Goal: Task Accomplishment & Management: Manage account settings

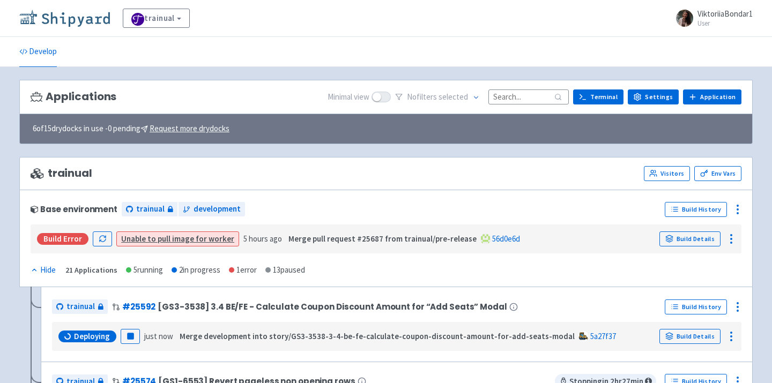
click at [64, 23] on img at bounding box center [64, 18] width 91 height 17
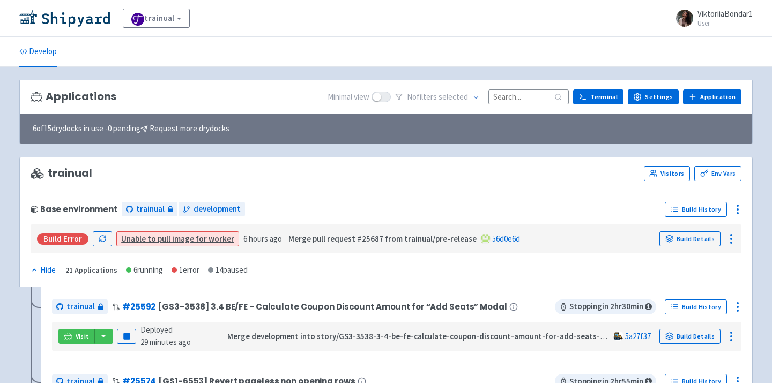
click at [515, 101] on input at bounding box center [528, 97] width 80 height 14
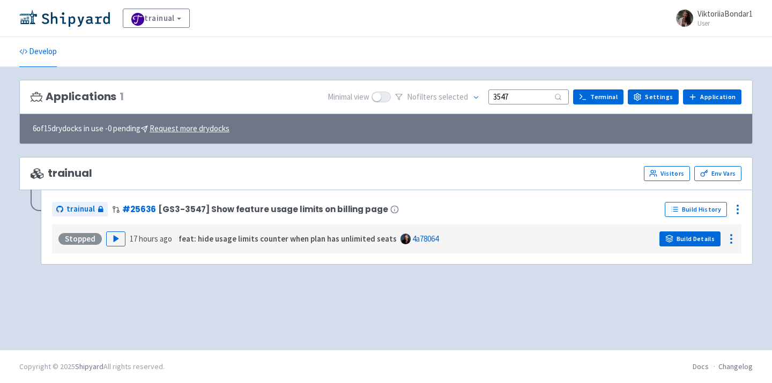
type input "3547"
click at [701, 234] on link "Build Details" at bounding box center [689, 239] width 61 height 15
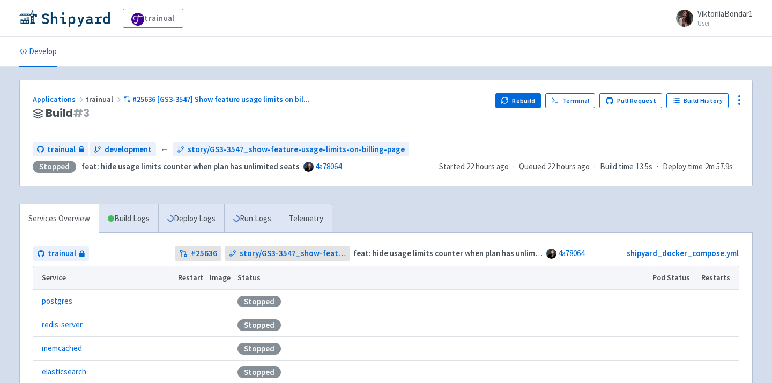
click at [749, 95] on div "Applications trainual #25636 [GS3-3547] Show feature usage limits on bil ... Bu…" at bounding box center [386, 133] width 732 height 106
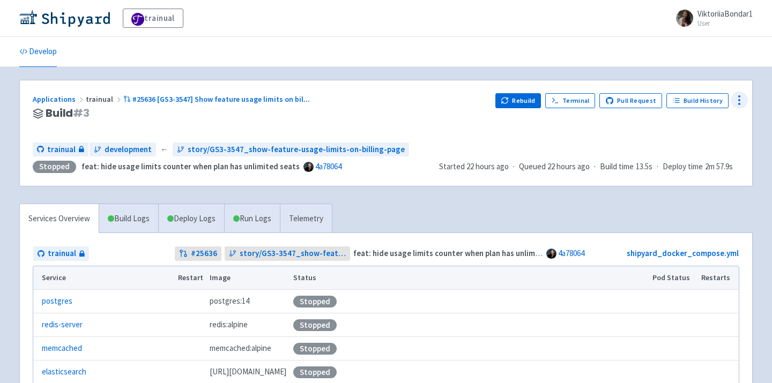
click at [744, 97] on icon at bounding box center [739, 100] width 13 height 13
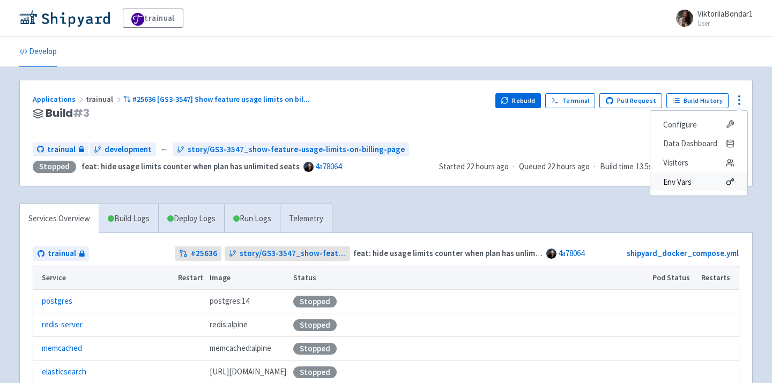
click at [702, 179] on span "Env Vars" at bounding box center [698, 182] width 71 height 15
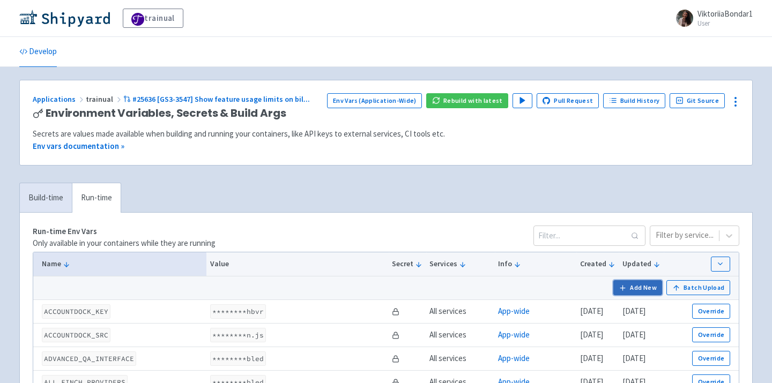
click at [644, 294] on button "Add New" at bounding box center [637, 287] width 49 height 15
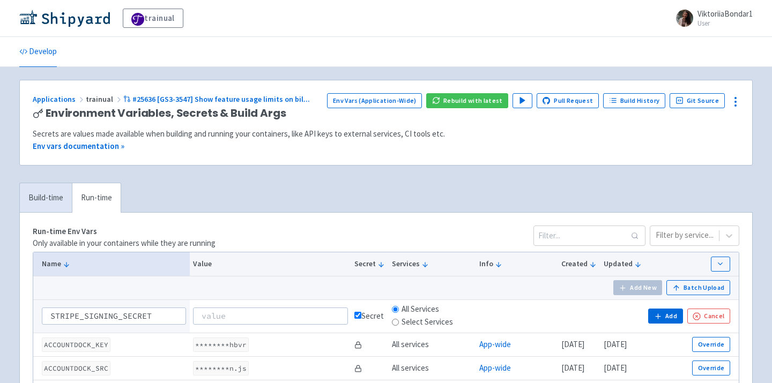
type input "STRIPE_SIGNING_SECRET"
click at [304, 314] on input at bounding box center [270, 316] width 155 height 17
paste input "whsec_QnS5xB5Xu09rItV5m88LCbIchcRNsr2q"
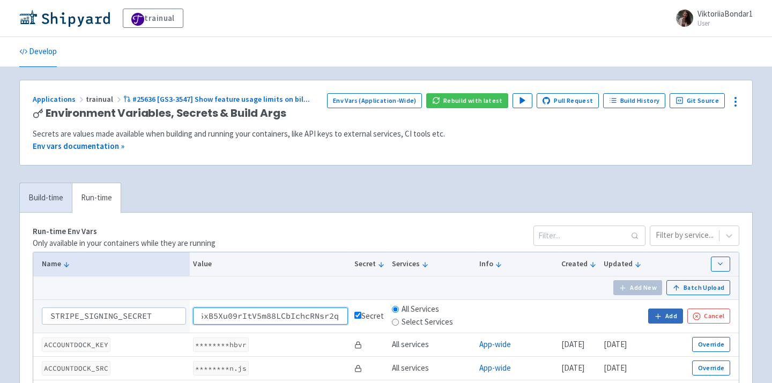
type input "whsec_QnS5xB5Xu09rItV5m88LCbIchcRNsr2q"
click at [658, 315] on icon "button" at bounding box center [658, 316] width 0 height 5
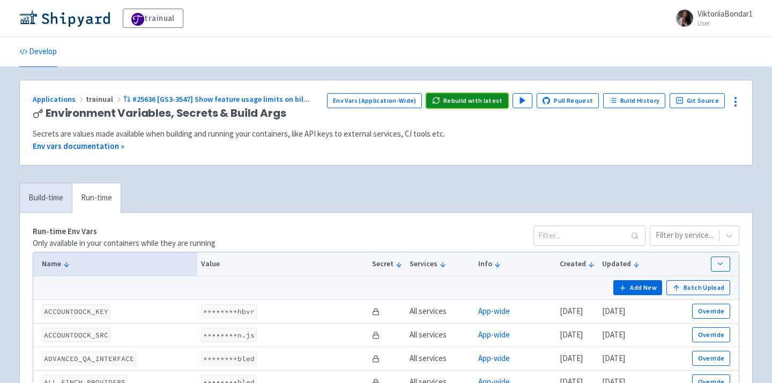
click at [484, 101] on button "Rebuild with latest" at bounding box center [467, 100] width 82 height 15
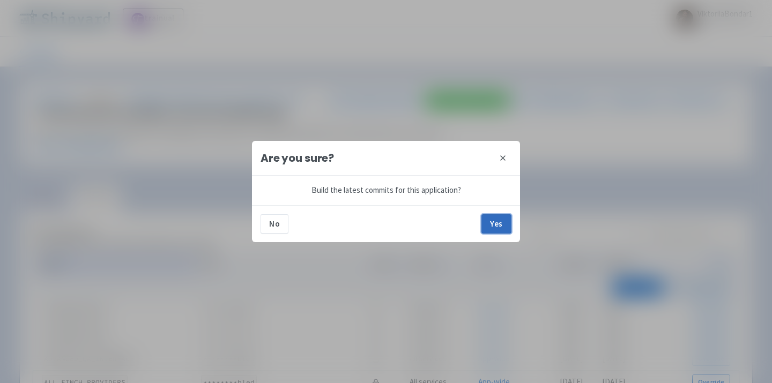
click at [500, 222] on button "Yes" at bounding box center [496, 223] width 30 height 19
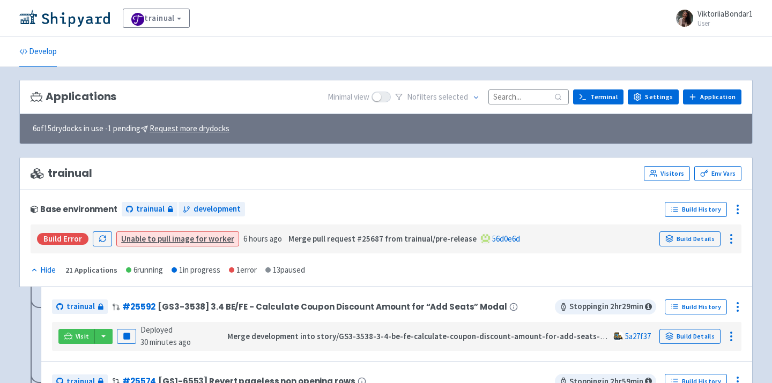
click at [519, 92] on input at bounding box center [528, 97] width 80 height 14
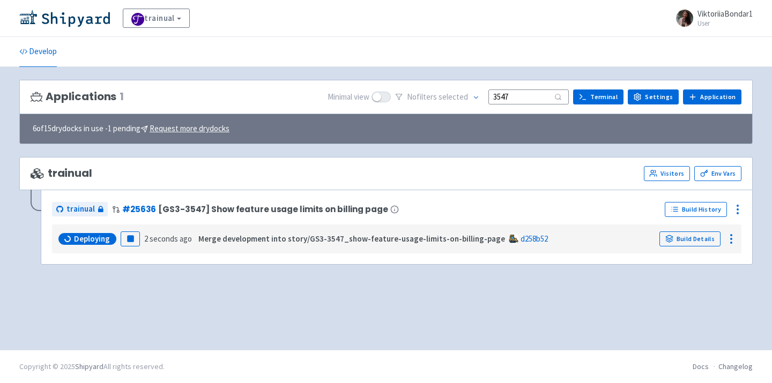
type input "3547"
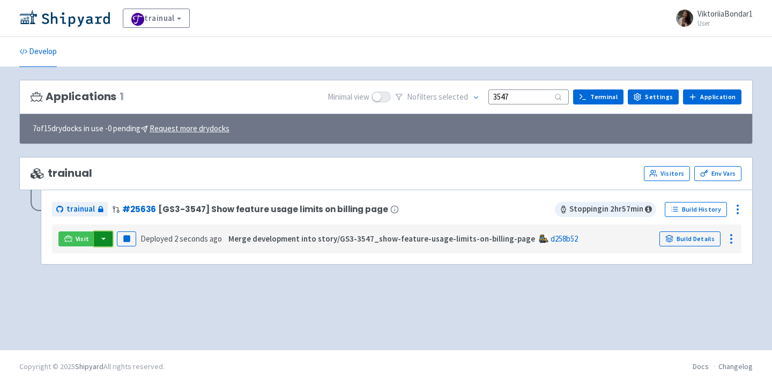
click at [106, 242] on button "button" at bounding box center [103, 239] width 18 height 15
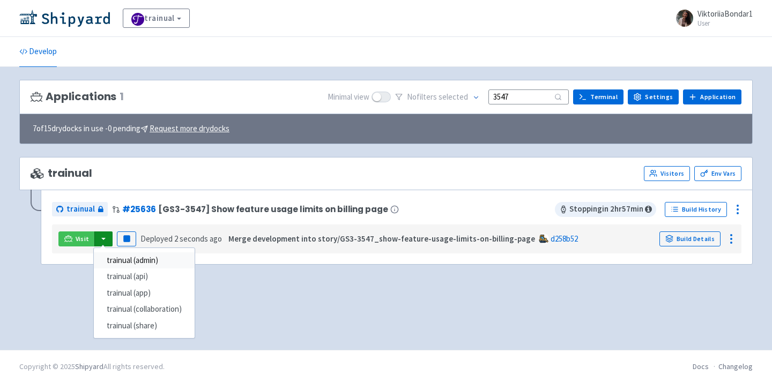
click at [115, 261] on link "trainual (admin)" at bounding box center [144, 260] width 101 height 17
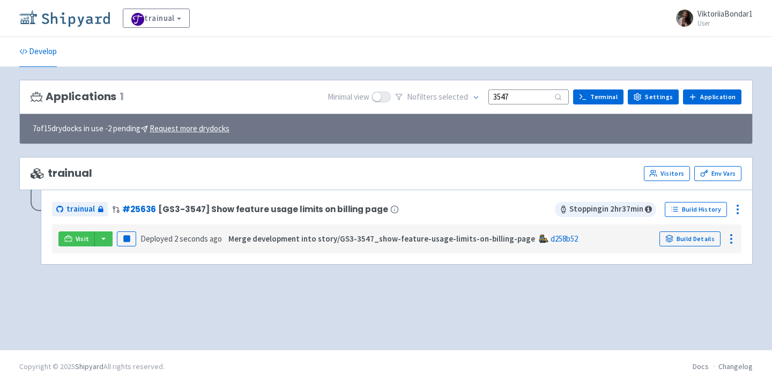
click at [66, 20] on img at bounding box center [64, 18] width 91 height 17
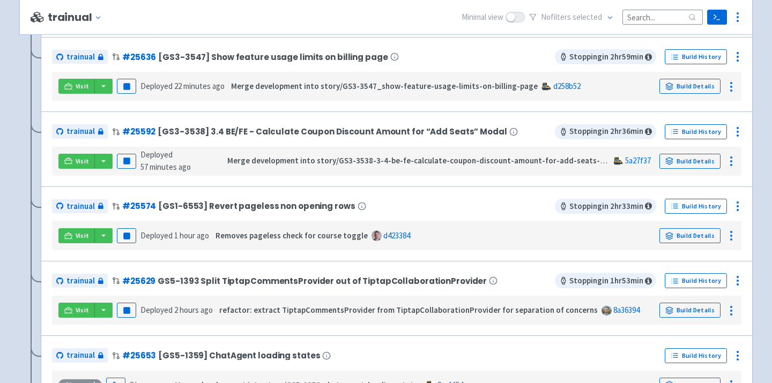
scroll to position [445, 0]
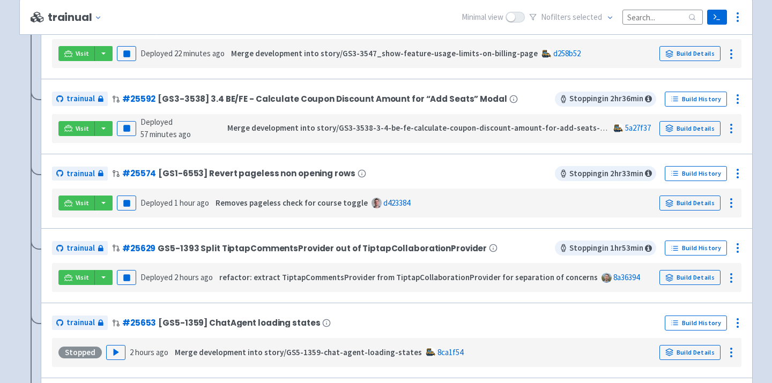
click at [430, 171] on div "trainual # 25574 [GS1-6553] Revert pageless non opening rows" at bounding box center [303, 173] width 503 height 17
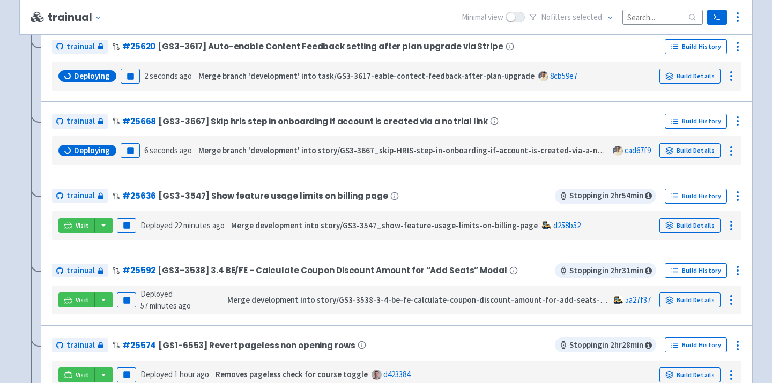
scroll to position [0, 0]
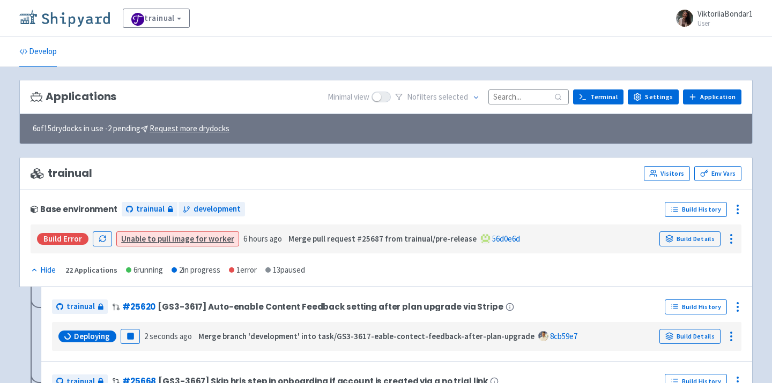
click at [81, 19] on img at bounding box center [64, 18] width 91 height 17
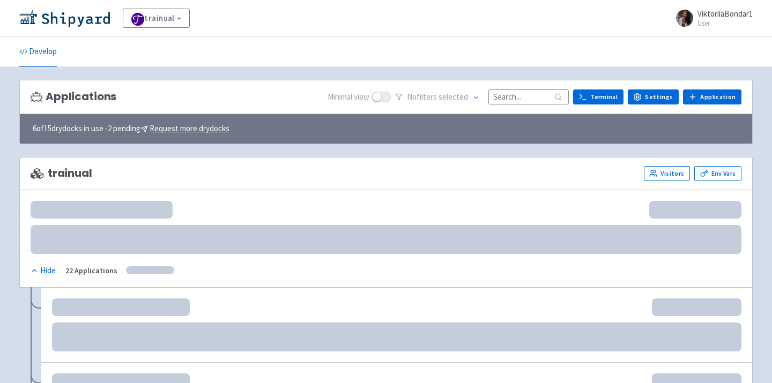
click at [524, 94] on input at bounding box center [528, 97] width 80 height 14
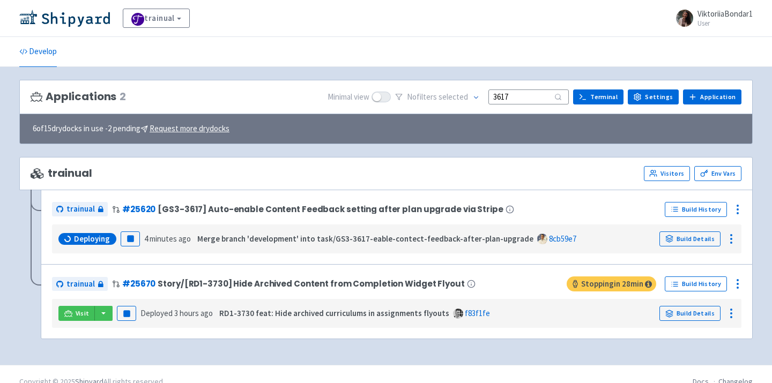
type input "3617"
click at [174, 353] on div "trainual View Organizations ViktoriiaBondar1 User Profile Sign out Develop 2 s" at bounding box center [386, 182] width 772 height 365
click at [79, 16] on img at bounding box center [64, 18] width 91 height 17
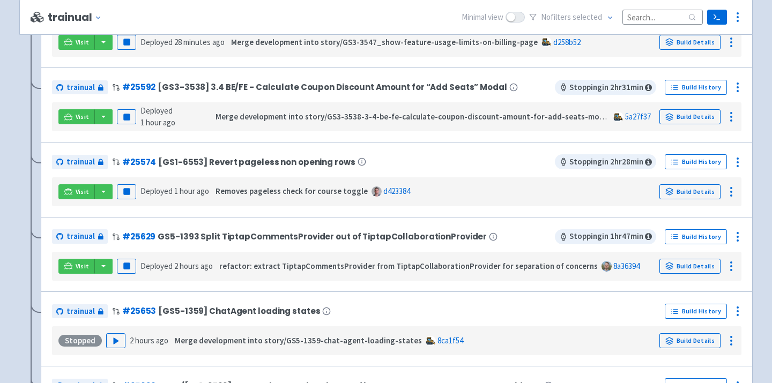
scroll to position [398, 0]
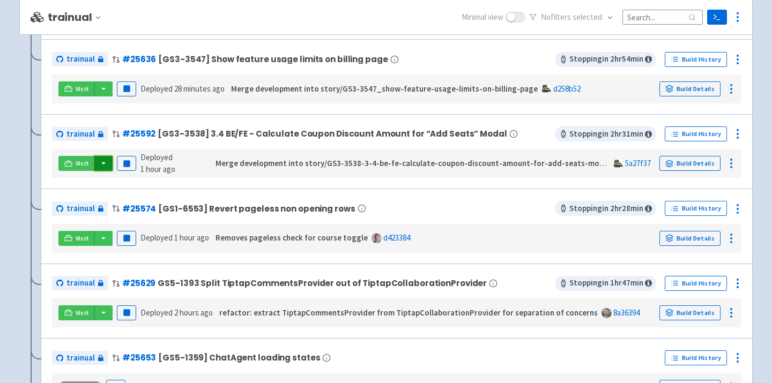
click at [105, 164] on button "button" at bounding box center [103, 163] width 18 height 15
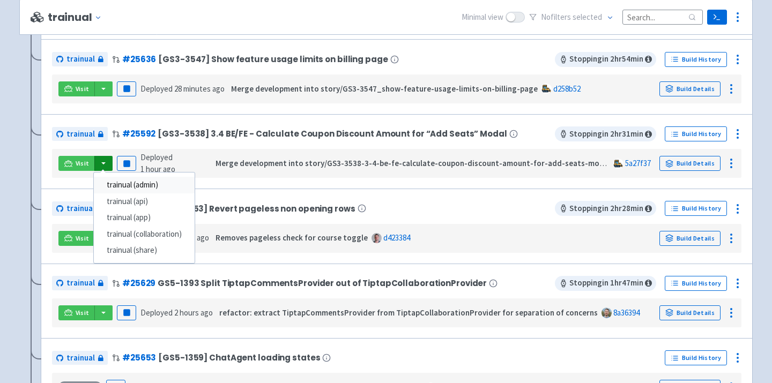
click at [165, 184] on link "trainual (admin)" at bounding box center [144, 185] width 101 height 17
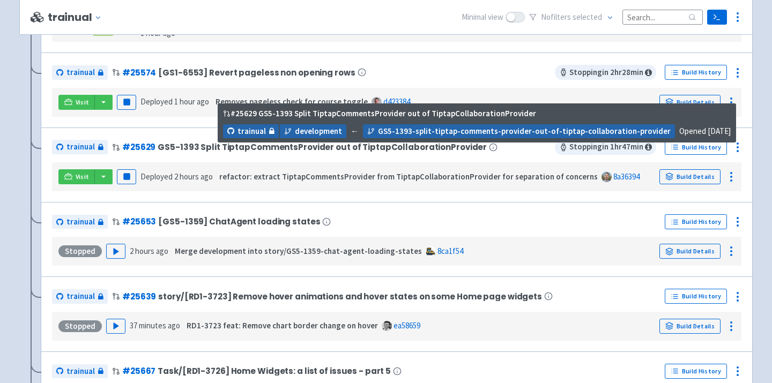
scroll to position [545, 0]
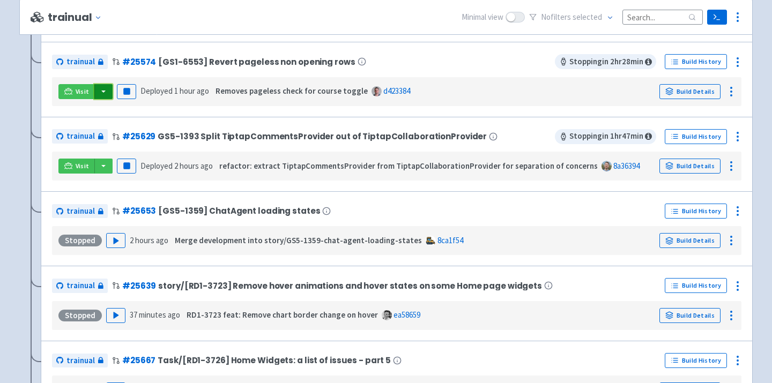
click at [106, 94] on button "button" at bounding box center [103, 91] width 18 height 15
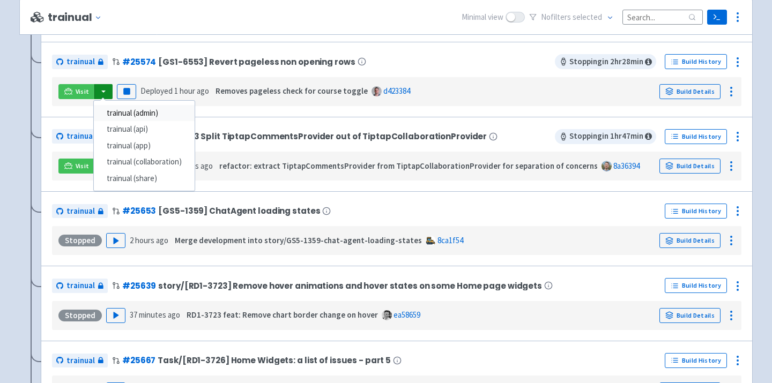
click at [131, 115] on link "trainual (admin)" at bounding box center [144, 113] width 101 height 17
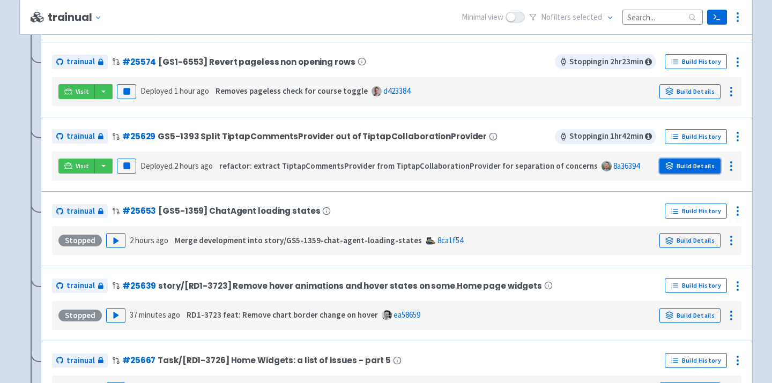
click at [695, 172] on link "Build Details" at bounding box center [689, 166] width 61 height 15
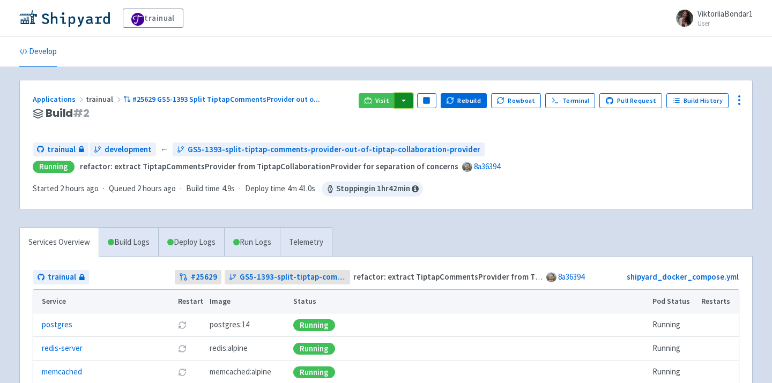
click at [403, 98] on button "button" at bounding box center [404, 100] width 18 height 15
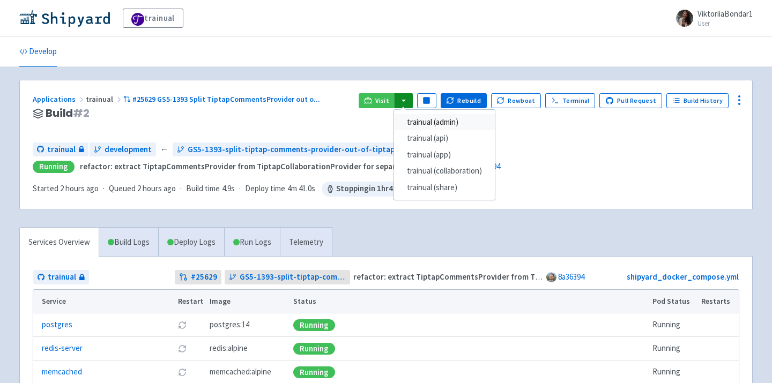
click at [444, 118] on link "trainual (admin)" at bounding box center [444, 122] width 101 height 17
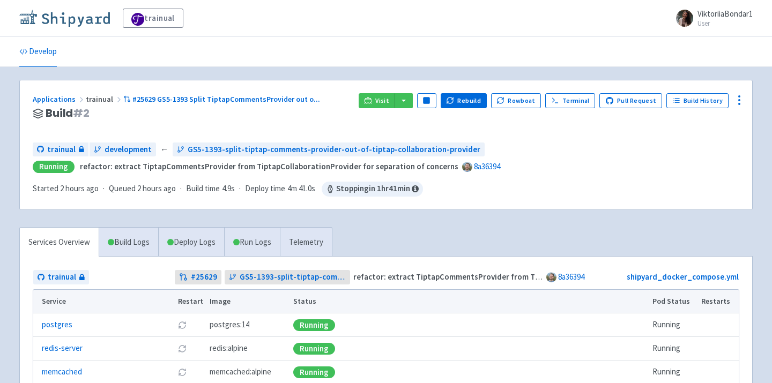
click at [56, 15] on img at bounding box center [64, 18] width 91 height 17
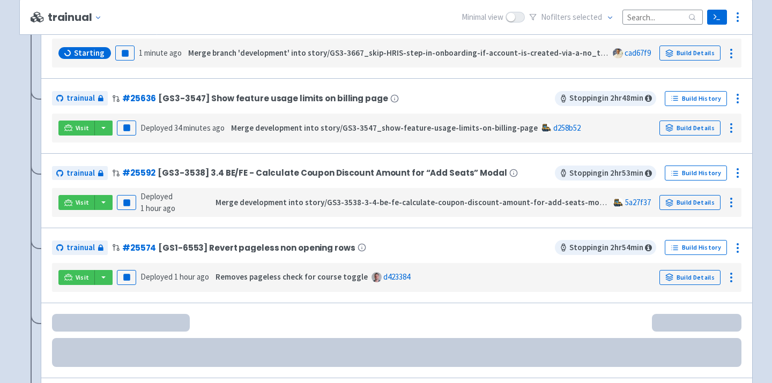
scroll to position [360, 0]
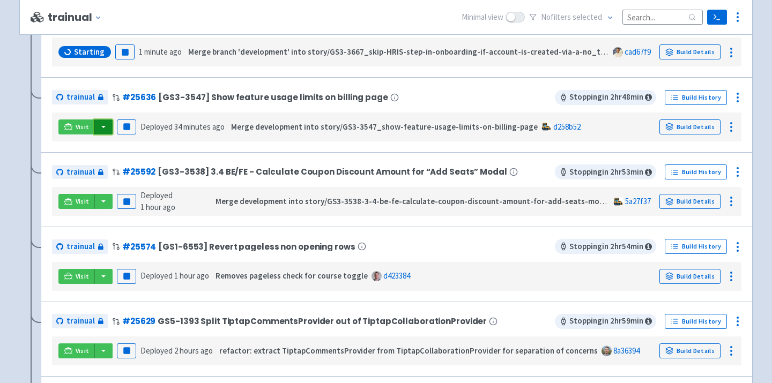
click at [102, 129] on button "button" at bounding box center [103, 127] width 18 height 15
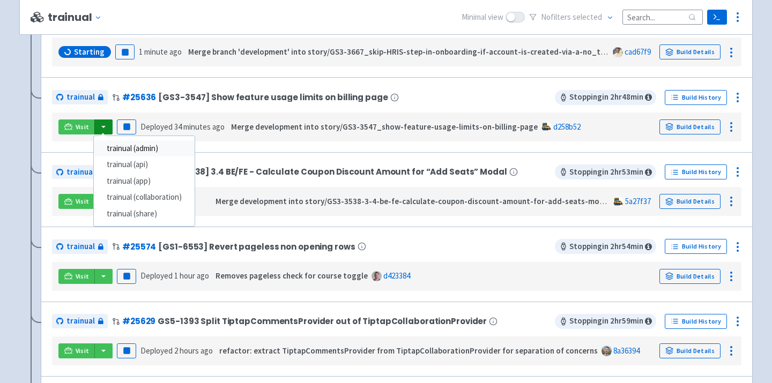
click at [122, 153] on link "trainual (admin)" at bounding box center [144, 148] width 101 height 17
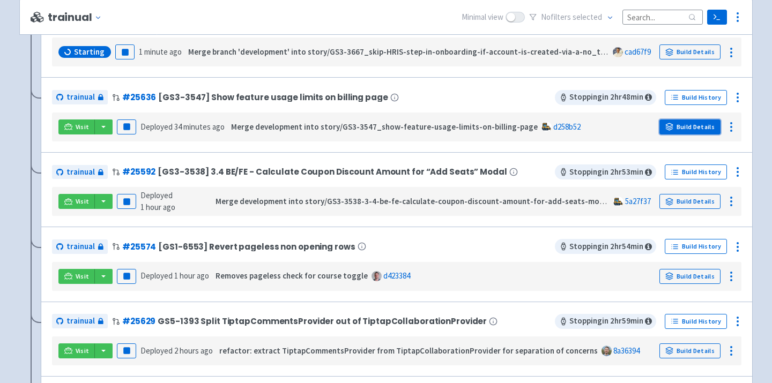
click at [699, 129] on link "Build Details" at bounding box center [689, 127] width 61 height 15
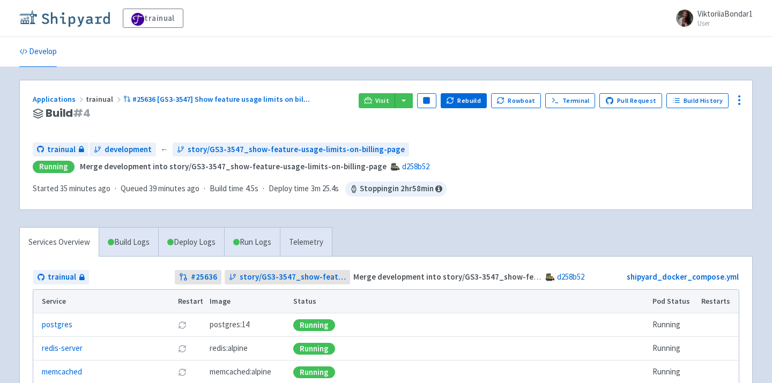
click at [79, 18] on img at bounding box center [64, 18] width 91 height 17
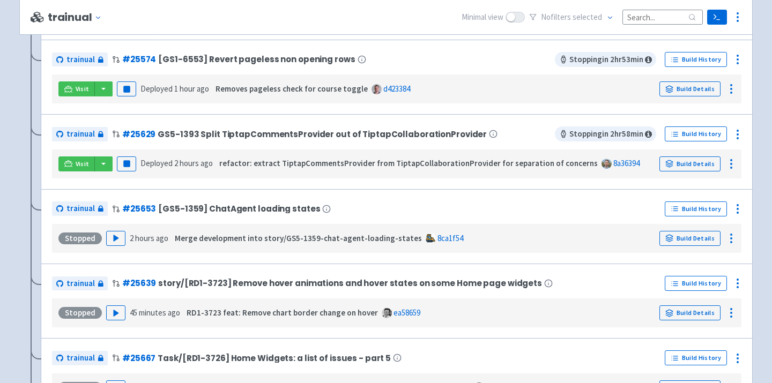
scroll to position [488, 0]
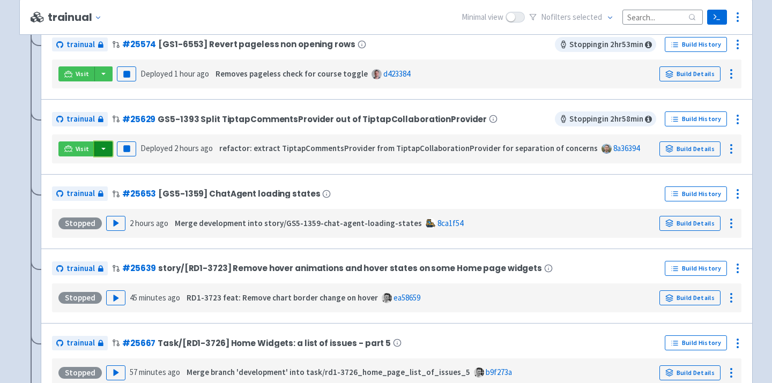
click at [103, 151] on button "button" at bounding box center [103, 149] width 18 height 15
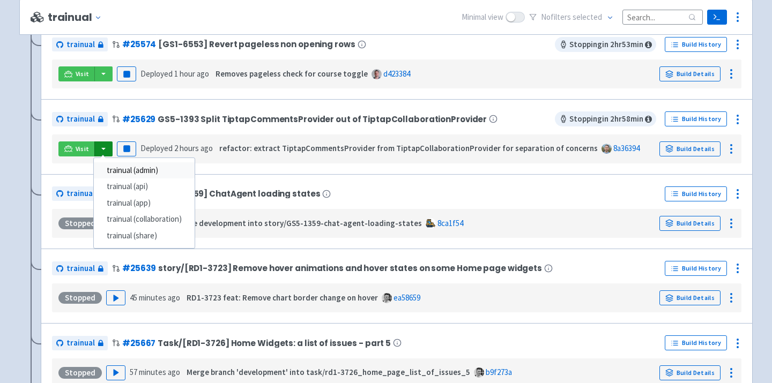
click at [131, 172] on link "trainual (admin)" at bounding box center [144, 170] width 101 height 17
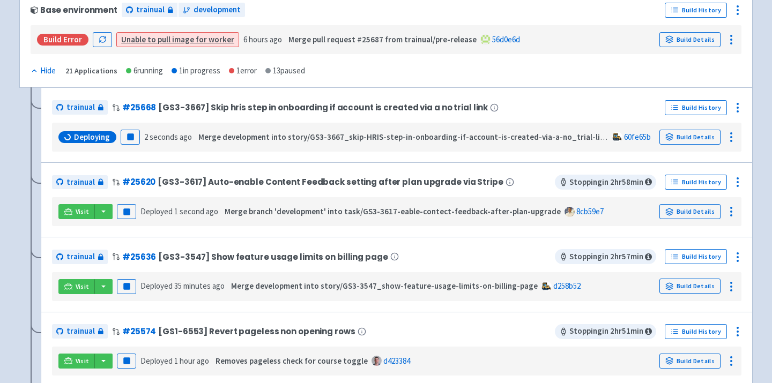
scroll to position [0, 0]
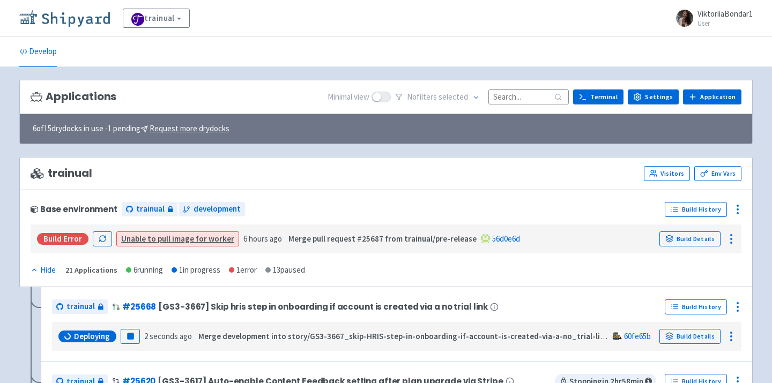
click at [76, 16] on img at bounding box center [64, 18] width 91 height 17
click at [64, 23] on img at bounding box center [64, 18] width 91 height 17
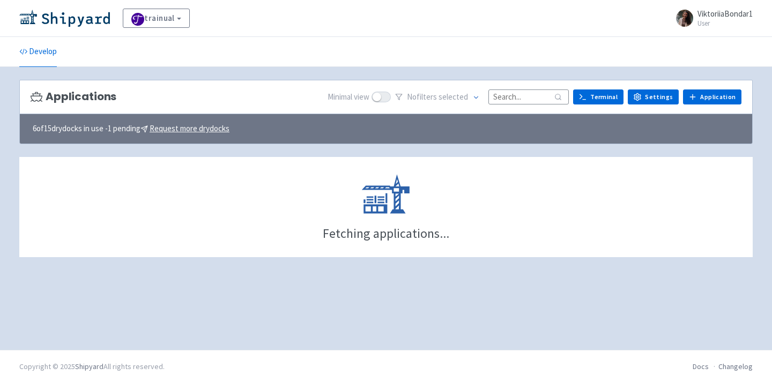
click at [524, 87] on div "Applications Minimal view No filter s selected Terminal Settings Application Te…" at bounding box center [385, 97] width 733 height 35
click at [522, 94] on input at bounding box center [528, 97] width 80 height 14
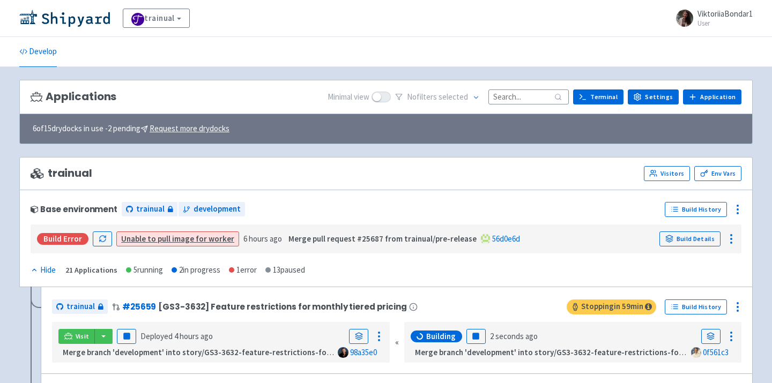
click at [513, 96] on input at bounding box center [528, 97] width 80 height 14
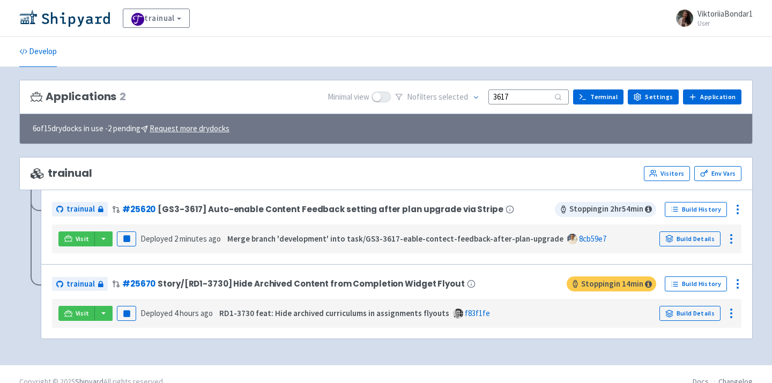
type input "3617"
click at [48, 17] on img at bounding box center [64, 18] width 91 height 17
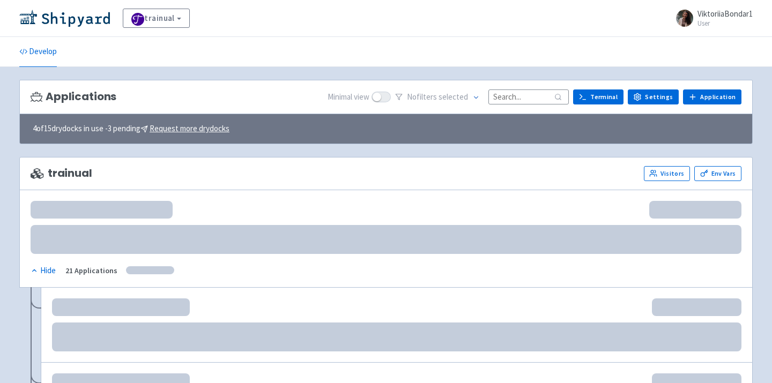
click at [526, 99] on input at bounding box center [528, 97] width 80 height 14
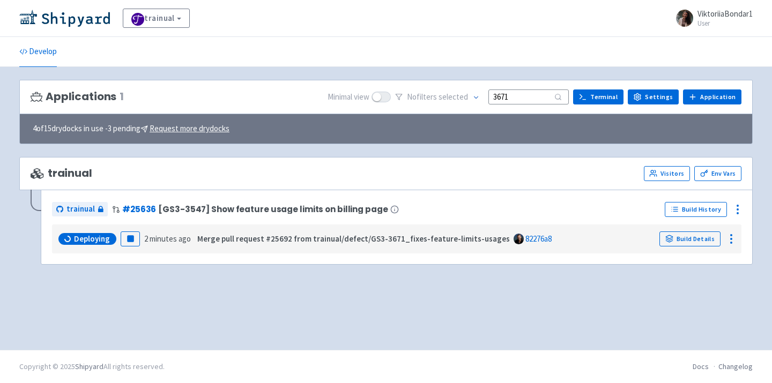
type input "3671"
click at [243, 289] on div "Applications 1 Minimal view No filter s selected 3671 Terminal Settings Applica…" at bounding box center [385, 208] width 733 height 257
click at [56, 16] on img at bounding box center [64, 18] width 91 height 17
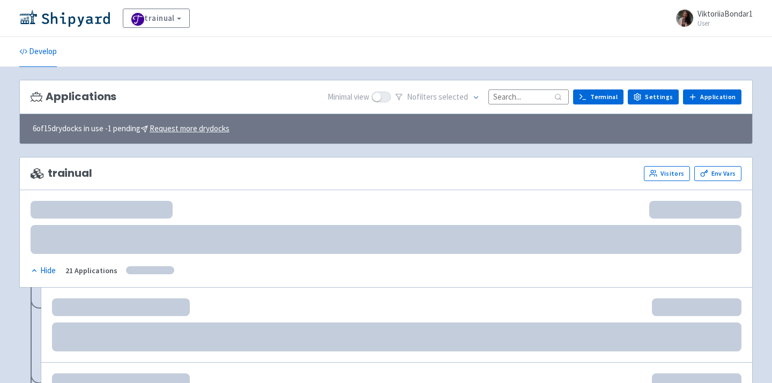
click at [529, 94] on input at bounding box center [528, 97] width 80 height 14
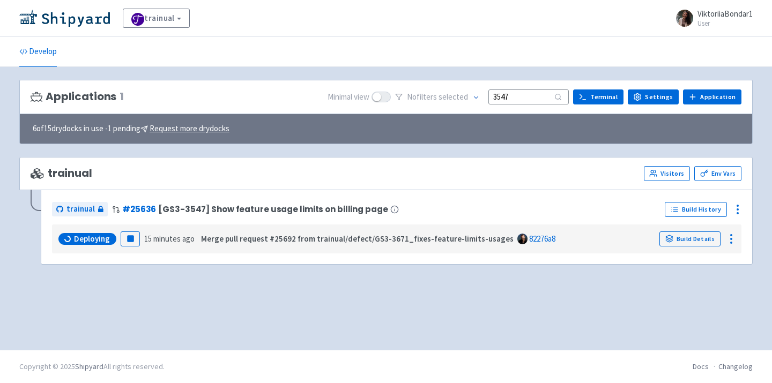
type input "3547"
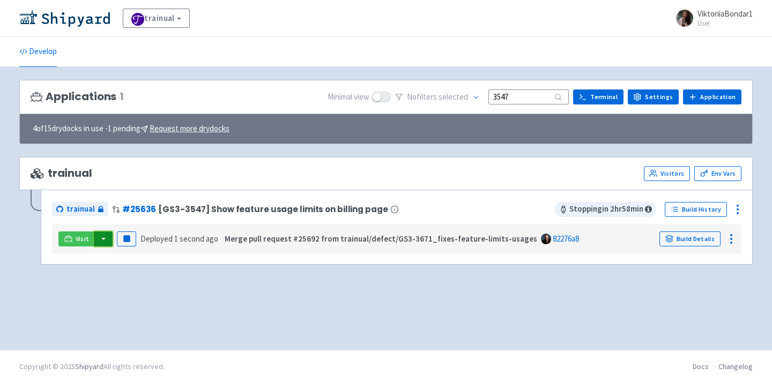
click at [95, 239] on button "button" at bounding box center [103, 239] width 18 height 15
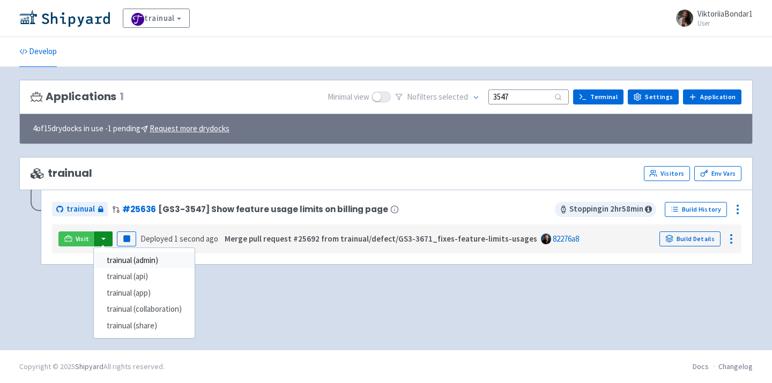
click at [138, 259] on link "trainual (admin)" at bounding box center [144, 260] width 101 height 17
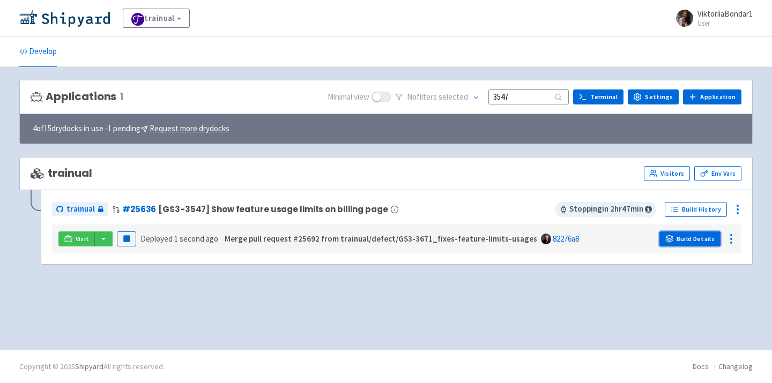
click at [700, 241] on link "Build Details" at bounding box center [689, 239] width 61 height 15
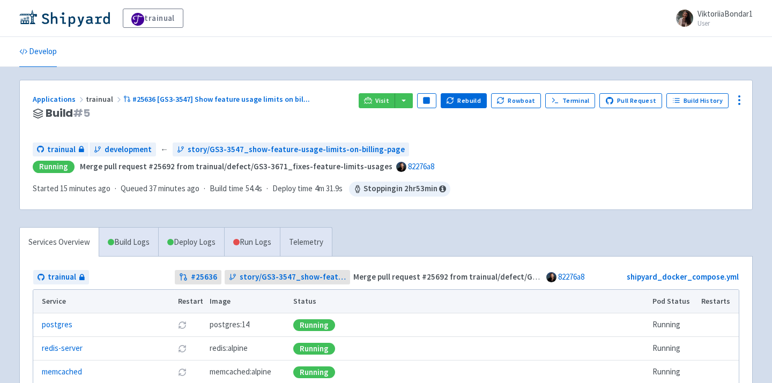
click at [267, 49] on ul "Develop" at bounding box center [386, 51] width 746 height 29
click at [84, 20] on img at bounding box center [64, 18] width 91 height 17
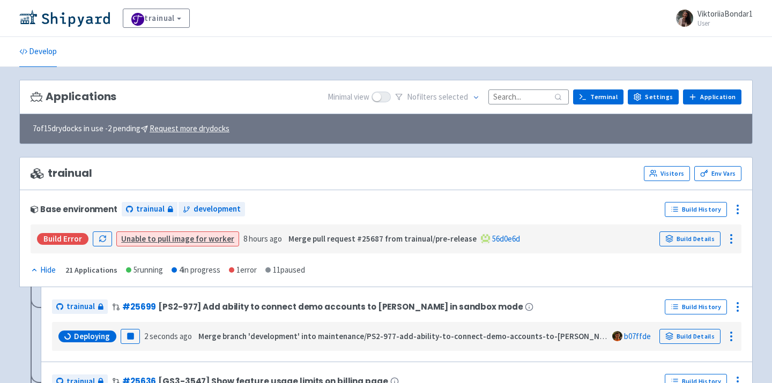
click at [529, 94] on input at bounding box center [528, 97] width 80 height 14
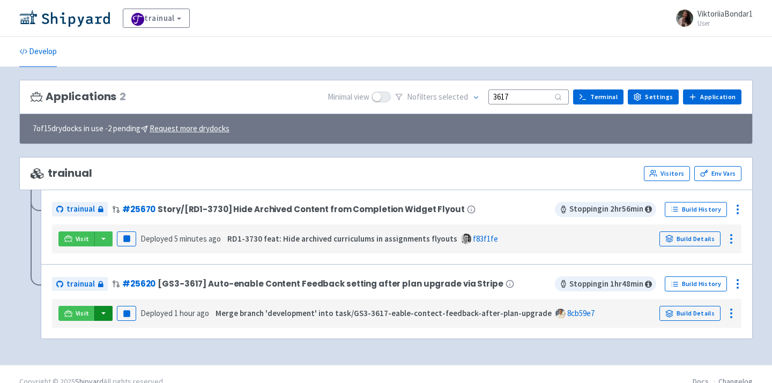
type input "3617"
click at [104, 313] on button "button" at bounding box center [103, 313] width 18 height 15
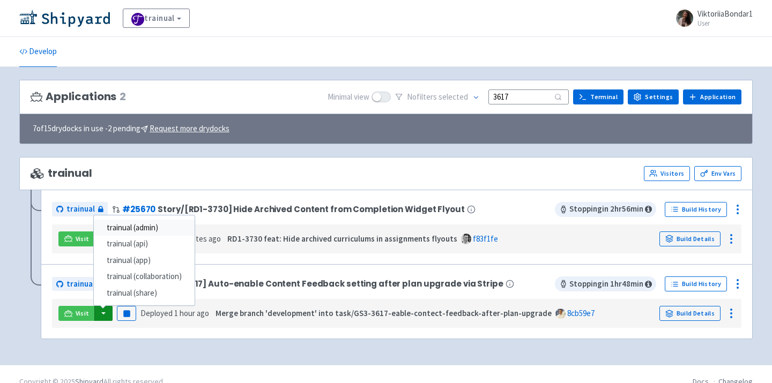
click at [135, 227] on link "trainual (admin)" at bounding box center [144, 228] width 101 height 17
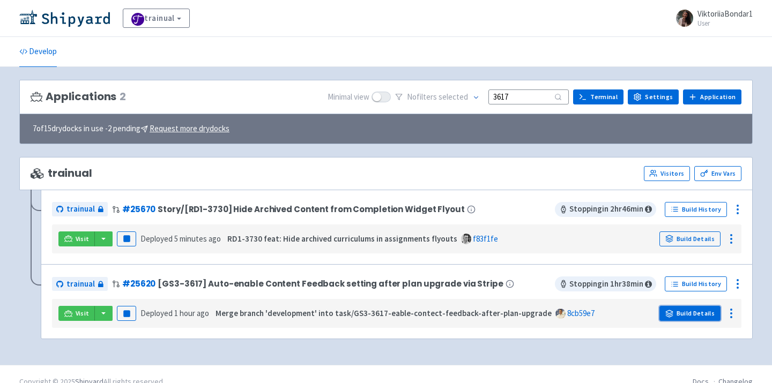
click at [695, 316] on link "Build Details" at bounding box center [689, 313] width 61 height 15
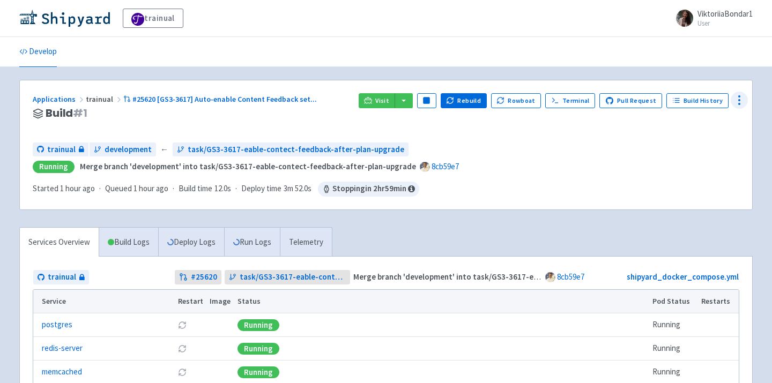
click at [739, 96] on circle at bounding box center [739, 96] width 1 height 1
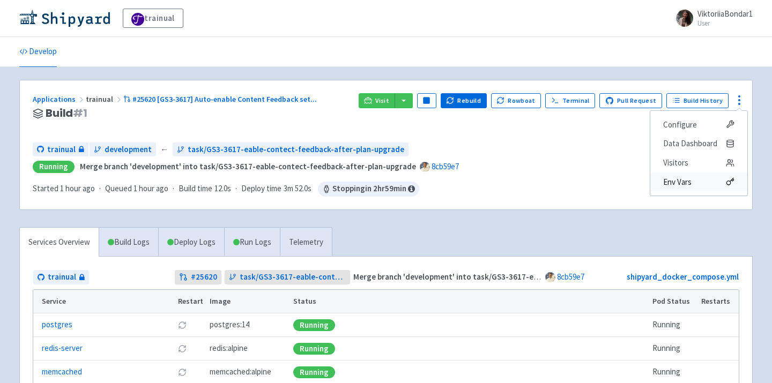
click at [690, 182] on span "Env Vars" at bounding box center [677, 182] width 28 height 15
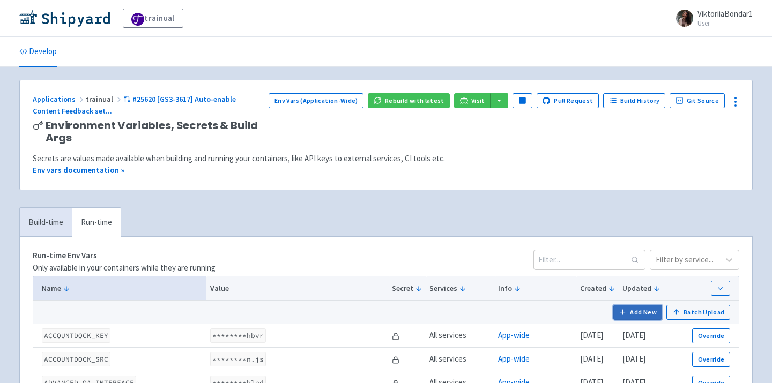
click at [639, 316] on button "Add New" at bounding box center [637, 312] width 49 height 15
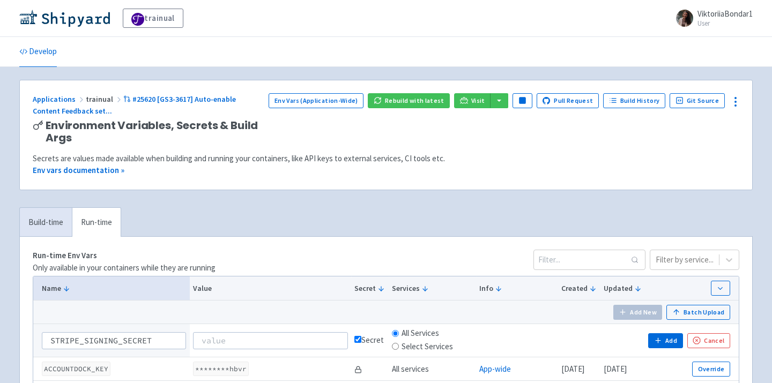
type input "STRIPE_SIGNING_SECRET"
click at [241, 338] on input at bounding box center [270, 340] width 155 height 17
paste input "whsec_sqSOV6R1ElfCwchQyBukAl4IcqneErtN"
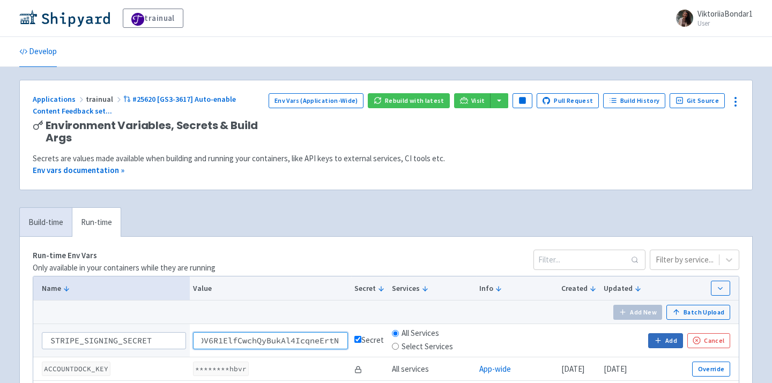
type input "whsec_sqSOV6R1ElfCwchQyBukAl4IcqneErtN"
click at [667, 342] on button "Add" at bounding box center [665, 340] width 34 height 15
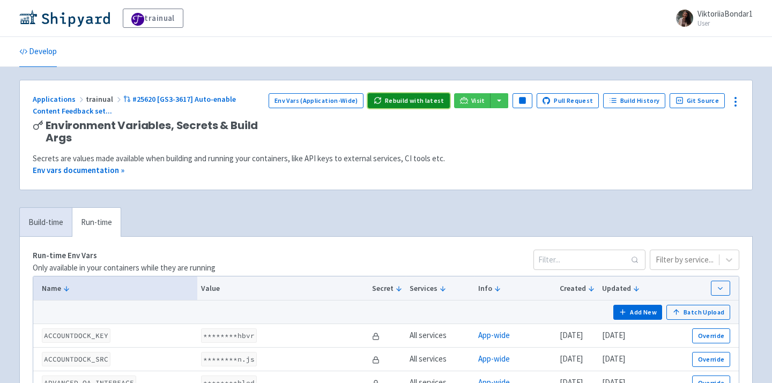
click at [420, 106] on button "Rebuild with latest" at bounding box center [409, 100] width 82 height 15
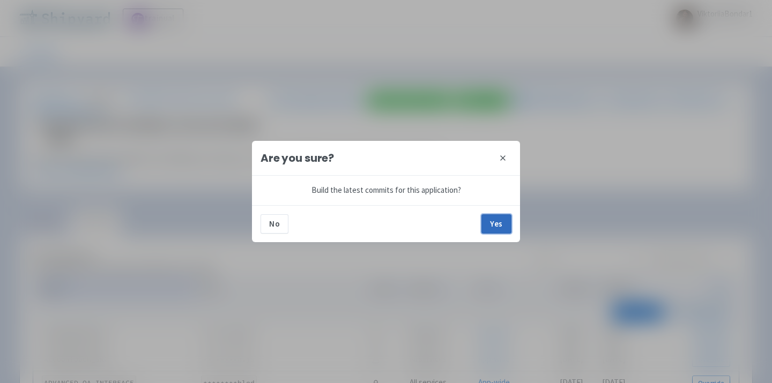
click at [503, 221] on button "Yes" at bounding box center [496, 223] width 30 height 19
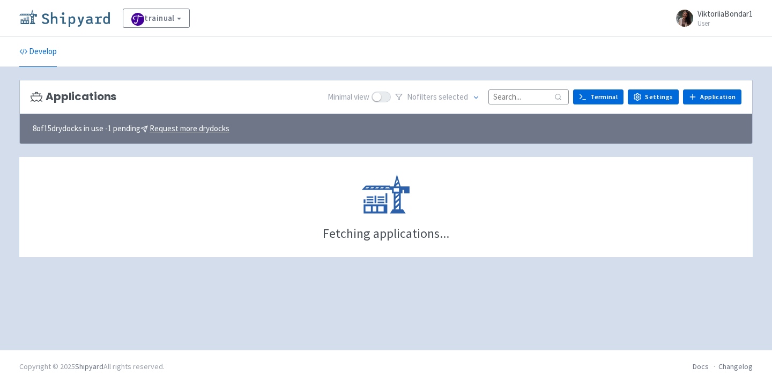
click at [75, 21] on img at bounding box center [64, 18] width 91 height 17
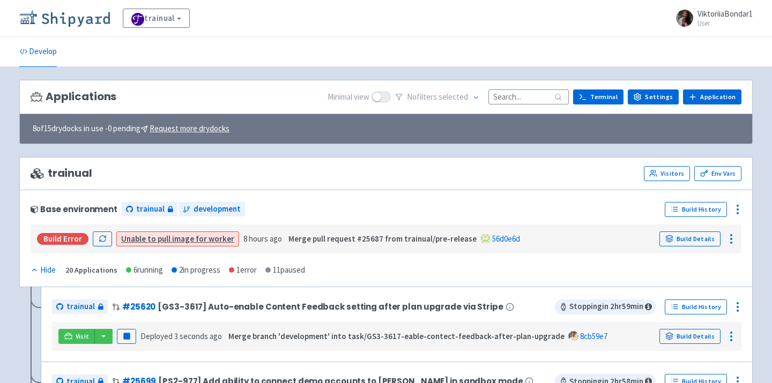
click at [87, 20] on img at bounding box center [64, 18] width 91 height 17
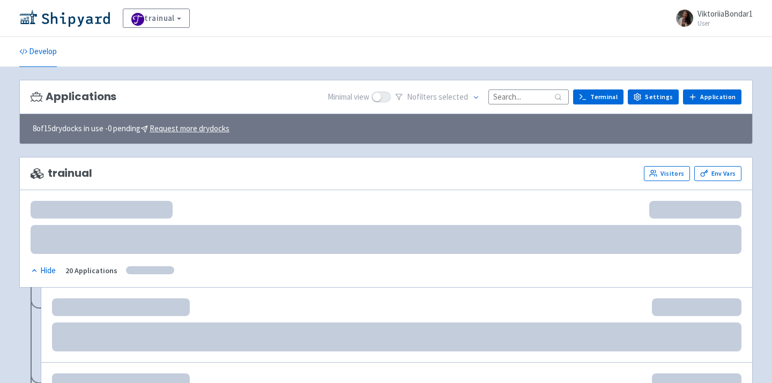
click at [525, 93] on input at bounding box center [528, 97] width 80 height 14
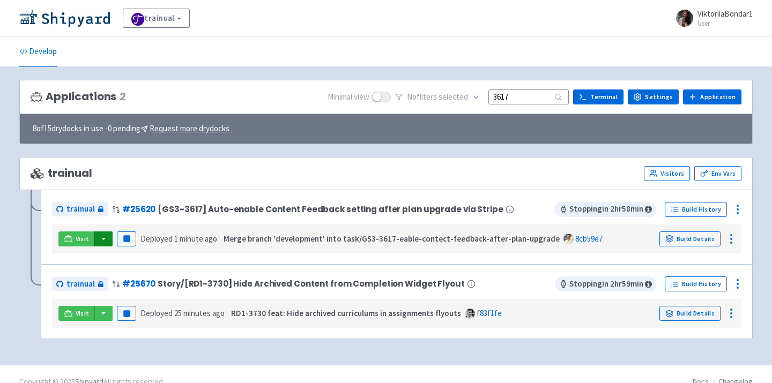
type input "3617"
click at [103, 238] on button "button" at bounding box center [103, 239] width 18 height 15
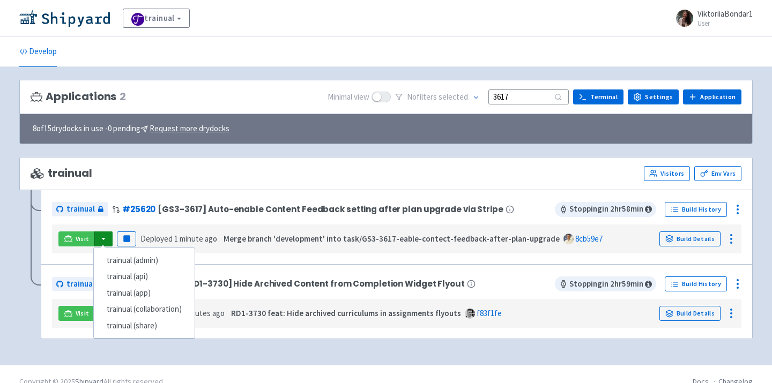
click at [116, 251] on div "trainual (admin) trainual (api) trainual (app) trainual (collaboration) trainua…" at bounding box center [144, 294] width 102 height 92
click at [116, 258] on link "trainual (admin)" at bounding box center [144, 260] width 101 height 17
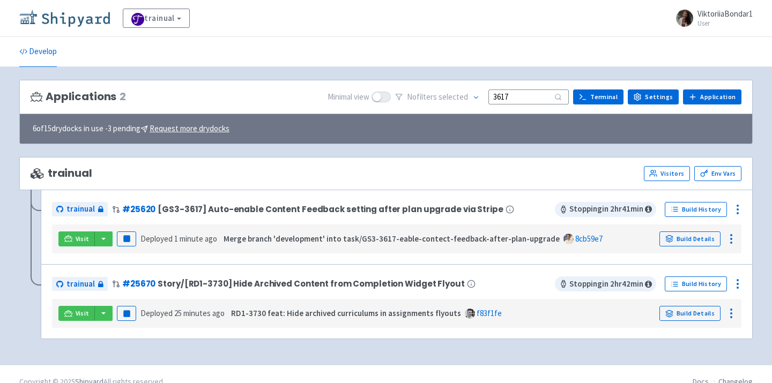
click at [67, 20] on img at bounding box center [64, 18] width 91 height 17
